Goal: Information Seeking & Learning: Compare options

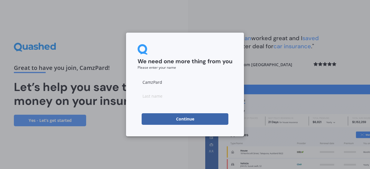
click at [209, 101] on input at bounding box center [185, 96] width 95 height 12
type input "Pardales"
click at [166, 81] on input "CamzPard" at bounding box center [185, 82] width 95 height 12
type input "Camila"
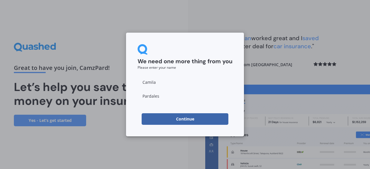
click button "Continue" at bounding box center [185, 119] width 87 height 12
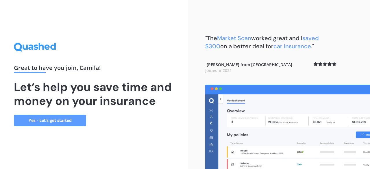
click at [62, 120] on link "Yes - Let’s get started" at bounding box center [50, 121] width 72 height 12
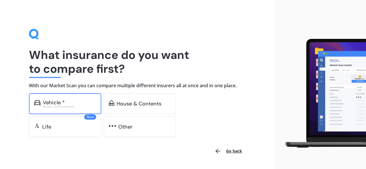
click at [93, 100] on div "Vehicle *" at bounding box center [69, 103] width 53 height 6
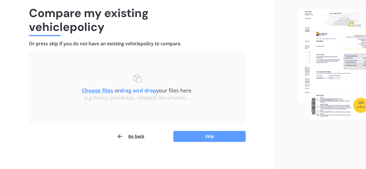
scroll to position [44, 0]
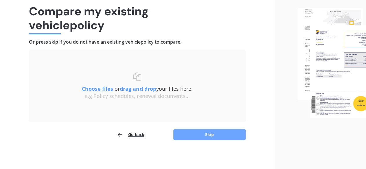
click at [216, 139] on button "Skip" at bounding box center [209, 134] width 72 height 11
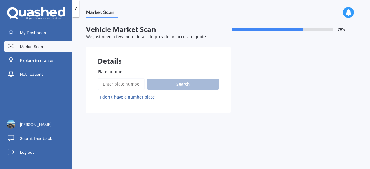
click at [130, 82] on input "Plate number" at bounding box center [121, 84] width 47 height 12
type input "PMR336"
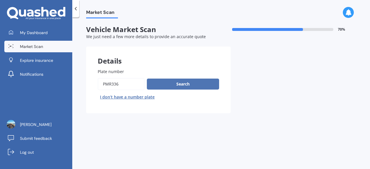
click at [168, 85] on button "Search" at bounding box center [183, 84] width 72 height 11
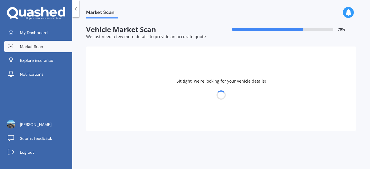
select select "HONDA"
select select "FIT"
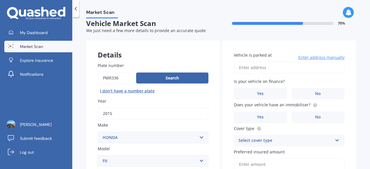
scroll to position [8, 0]
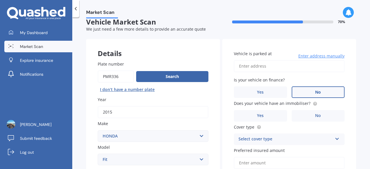
click at [301, 92] on label "No" at bounding box center [318, 93] width 53 height 12
click at [0, 0] on input "No" at bounding box center [0, 0] width 0 height 0
click at [303, 115] on label "No" at bounding box center [318, 116] width 53 height 12
click at [0, 0] on input "No" at bounding box center [0, 0] width 0 height 0
click at [296, 135] on div "Select cover type Comprehensive Third Party, Fire & Theft Third Party" at bounding box center [289, 140] width 111 height 12
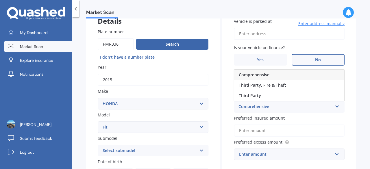
scroll to position [41, 0]
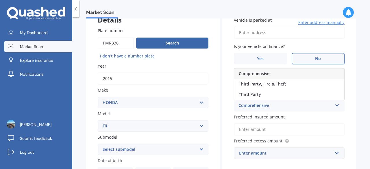
click at [281, 74] on div "Comprehensive" at bounding box center [289, 74] width 110 height 10
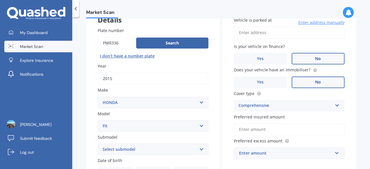
click at [280, 128] on input "Preferred insured amount" at bounding box center [289, 130] width 111 height 12
type input "$9,500"
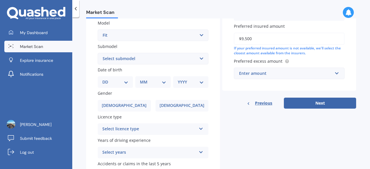
scroll to position [133, 0]
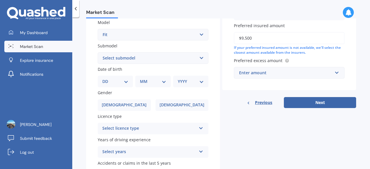
click at [286, 71] on div "Enter amount" at bounding box center [285, 73] width 93 height 6
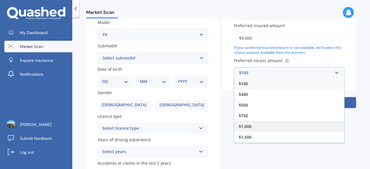
click at [243, 122] on div "$1,000" at bounding box center [289, 126] width 110 height 11
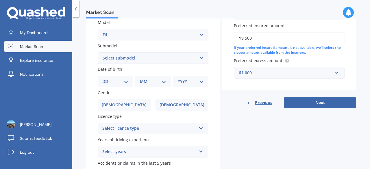
click at [342, 97] on div "Vehicle is parked at Enter address manually Is your vehicle on finance? Yes No …" at bounding box center [290, 11] width 134 height 194
click at [340, 100] on button "Next" at bounding box center [320, 102] width 72 height 11
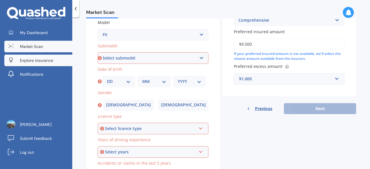
click at [53, 58] on span "Explore insurance" at bounding box center [36, 61] width 33 height 6
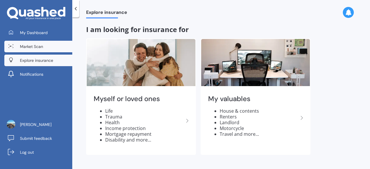
click at [47, 45] on link "Market Scan" at bounding box center [38, 47] width 68 height 12
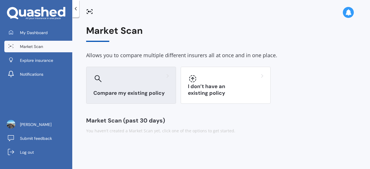
click at [150, 86] on div "Compare my existing policy" at bounding box center [131, 85] width 90 height 37
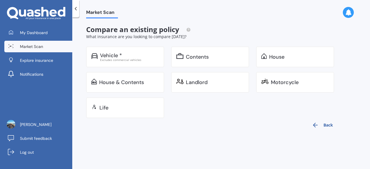
click at [78, 10] on icon at bounding box center [76, 9] width 6 height 6
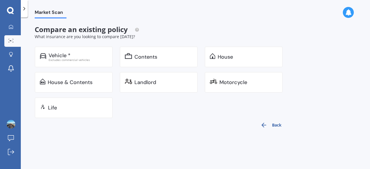
click at [26, 6] on icon at bounding box center [24, 9] width 6 height 6
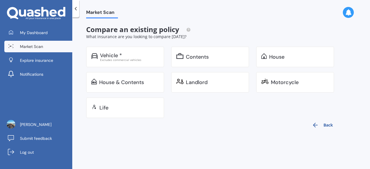
click at [319, 122] on button "Back" at bounding box center [323, 125] width 28 height 14
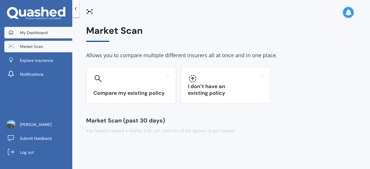
click at [37, 32] on span "My Dashboard" at bounding box center [34, 33] width 28 height 6
